Goal: Communication & Community: Answer question/provide support

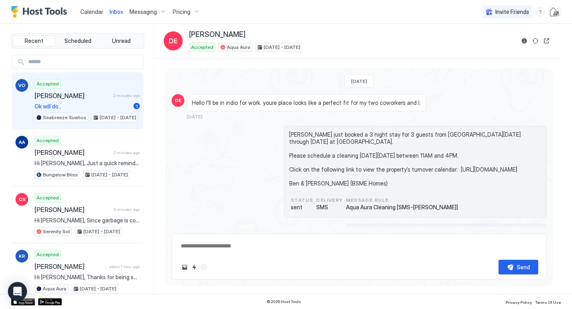
scroll to position [1924, 0]
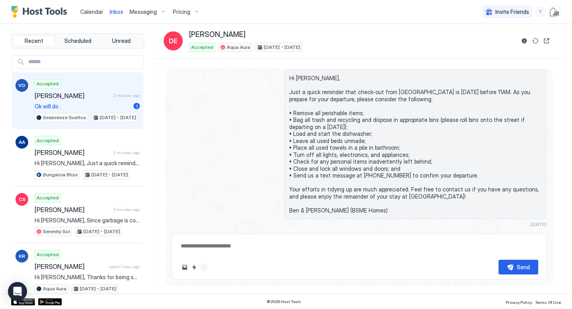
click at [89, 94] on span "[PERSON_NAME]" at bounding box center [73, 96] width 76 height 8
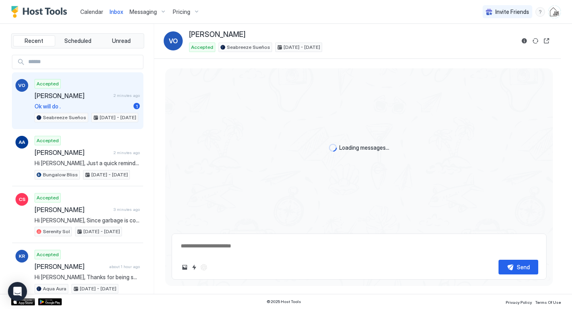
type textarea "*"
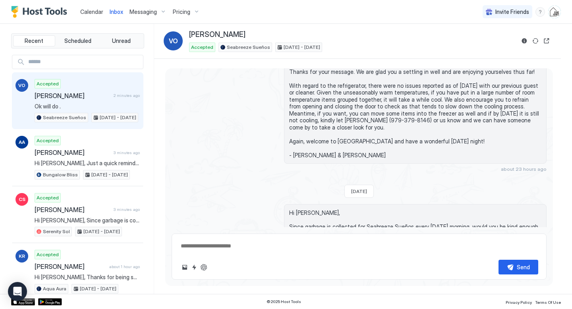
scroll to position [1078, 0]
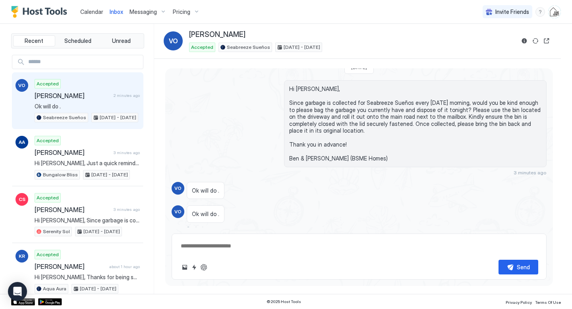
click at [283, 245] on textarea at bounding box center [359, 246] width 358 height 15
type textarea "**********"
click at [516, 270] on div "Send" at bounding box center [522, 267] width 13 height 8
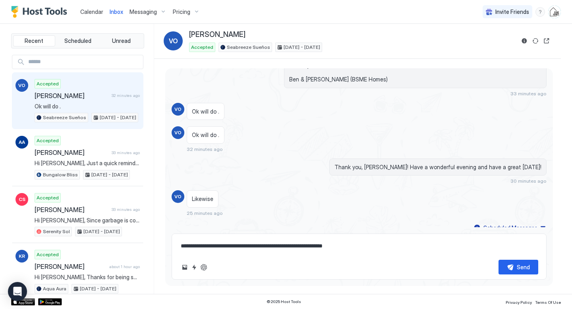
scroll to position [1095, 0]
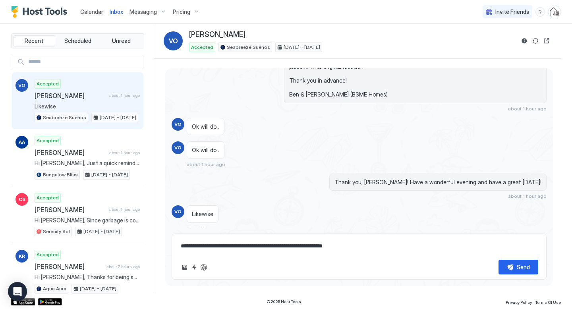
click at [84, 15] on link "Calendar" at bounding box center [91, 12] width 23 height 8
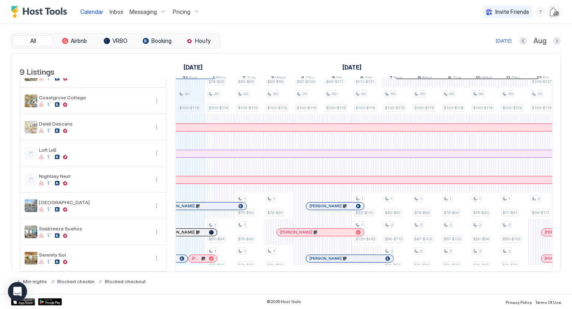
scroll to position [49, 0]
